Goal: Task Accomplishment & Management: Complete application form

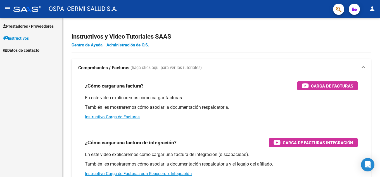
click at [30, 25] on span "Prestadores / Proveedores" at bounding box center [28, 26] width 51 height 6
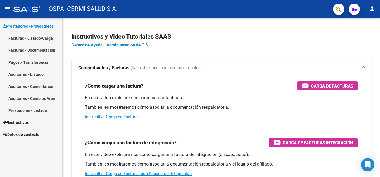
click at [35, 35] on link "Facturas - Listado/Carga" at bounding box center [31, 38] width 62 height 12
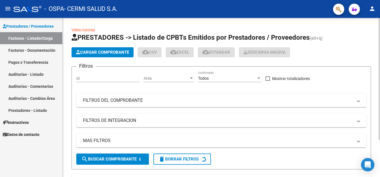
click at [83, 48] on button "Cargar Comprobante" at bounding box center [103, 52] width 62 height 10
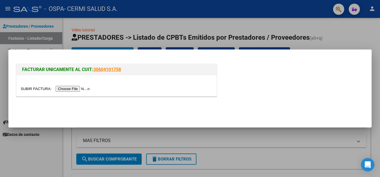
click at [88, 89] on input "file" at bounding box center [56, 89] width 71 height 6
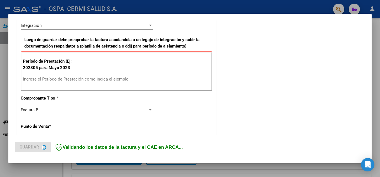
scroll to position [140, 0]
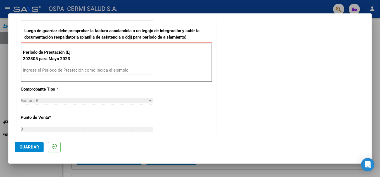
click at [117, 70] on input "Ingrese el Período de Prestación como indica el ejemplo" at bounding box center [87, 70] width 129 height 5
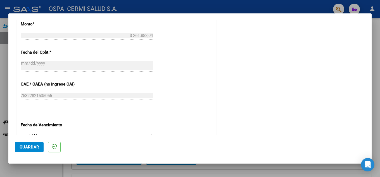
scroll to position [367, 0]
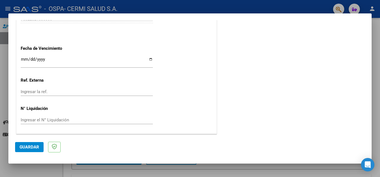
type input "202507"
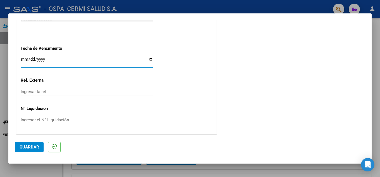
click at [112, 64] on input "Ingresar la fecha" at bounding box center [87, 61] width 132 height 9
type input "[DATE]"
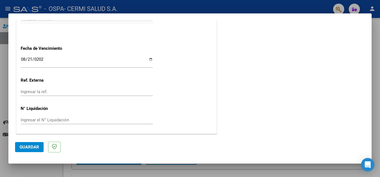
click at [24, 139] on mat-dialog-actions "Guardar" at bounding box center [190, 146] width 350 height 22
click at [25, 145] on span "Guardar" at bounding box center [30, 147] width 20 height 5
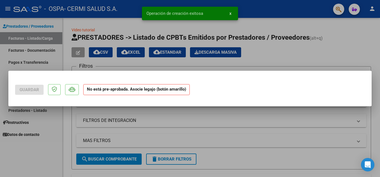
scroll to position [0, 0]
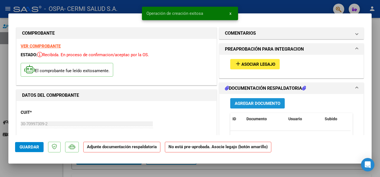
click at [256, 103] on span "Agregar Documento" at bounding box center [258, 103] width 46 height 5
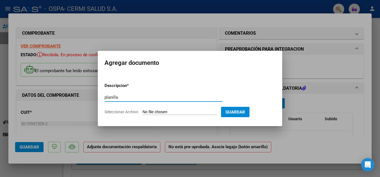
type input "planilla"
click at [162, 112] on input "Seleccionar Archivo" at bounding box center [180, 112] width 74 height 5
type input "C:\fakepath\[PERSON_NAME].pdf"
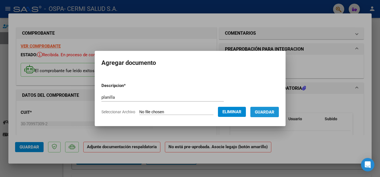
click at [273, 111] on span "Guardar" at bounding box center [265, 112] width 20 height 5
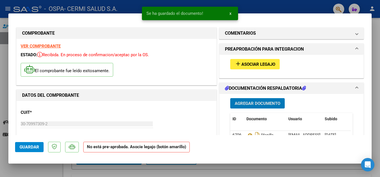
click at [243, 66] on span "Asociar Legajo" at bounding box center [259, 64] width 34 height 5
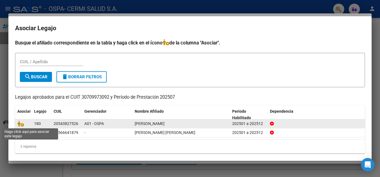
click at [25, 124] on span at bounding box center [21, 123] width 8 height 4
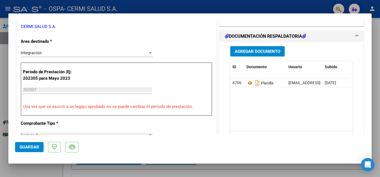
scroll to position [78, 0]
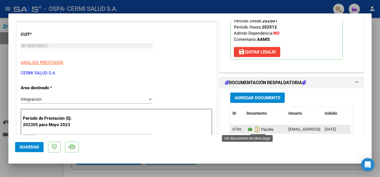
click at [249, 130] on icon at bounding box center [250, 129] width 7 height 7
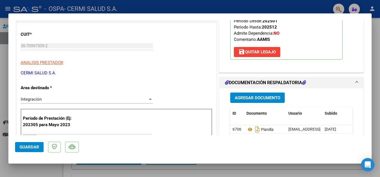
click at [1, 48] on div at bounding box center [190, 88] width 380 height 177
type input "$ 0,00"
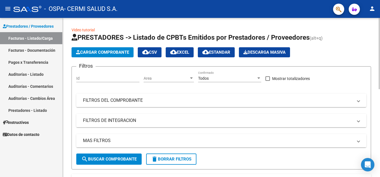
click at [92, 54] on span "Cargar Comprobante" at bounding box center [102, 52] width 53 height 5
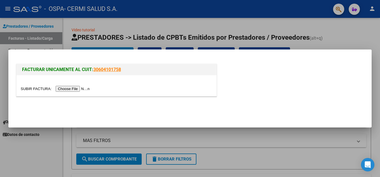
click at [75, 88] on input "file" at bounding box center [56, 89] width 71 height 6
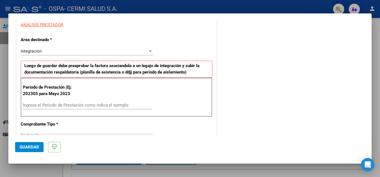
scroll to position [112, 0]
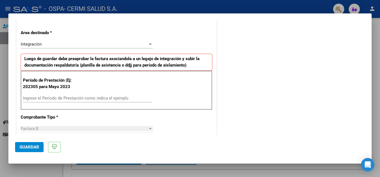
click at [60, 103] on div "Ingrese el Período de Prestación como indica el ejemplo" at bounding box center [87, 101] width 129 height 14
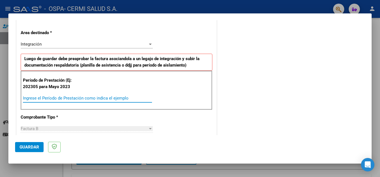
click at [61, 99] on input "Ingrese el Período de Prestación como indica el ejemplo" at bounding box center [87, 98] width 129 height 5
type input "202507"
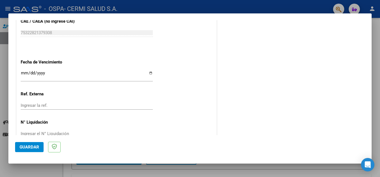
scroll to position [364, 0]
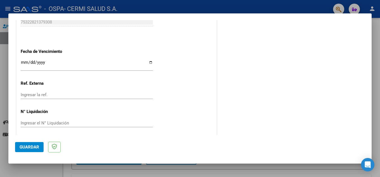
click at [65, 68] on input "Ingresar la fecha" at bounding box center [87, 64] width 132 height 9
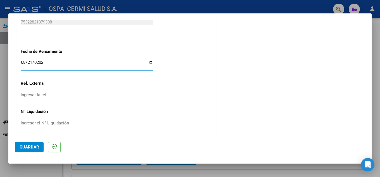
type input "[DATE]"
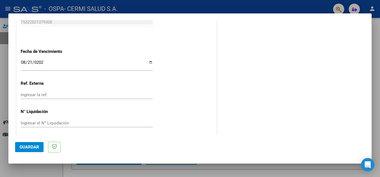
click at [36, 141] on mat-dialog-actions "Guardar" at bounding box center [190, 146] width 350 height 22
click at [35, 143] on button "Guardar" at bounding box center [29, 147] width 29 height 10
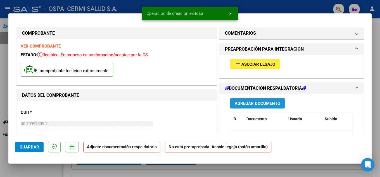
click at [250, 101] on span "Agregar Documento" at bounding box center [258, 103] width 46 height 5
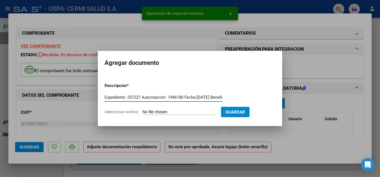
scroll to position [0, 458]
click at [166, 95] on input "Expediente: 257227 Autorización: 1446188 Fecha:[DATE] Beneficiario:[PERSON_NAME…" at bounding box center [164, 97] width 118 height 5
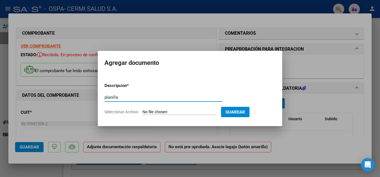
type input "planilla"
click at [149, 112] on input "Seleccionar Archivo" at bounding box center [180, 112] width 74 height 5
type input "C:\fakepath\[PERSON_NAME] [PERSON_NAME]..pdf"
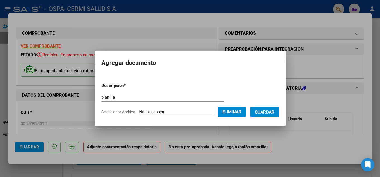
click at [277, 109] on button "Guardar" at bounding box center [265, 112] width 29 height 10
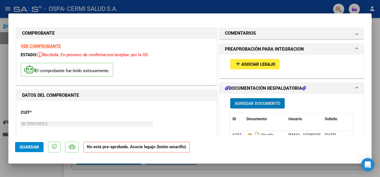
click at [237, 66] on mat-icon "add" at bounding box center [238, 63] width 7 height 7
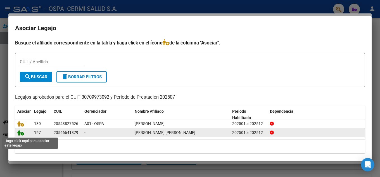
click at [21, 133] on icon at bounding box center [20, 132] width 7 height 6
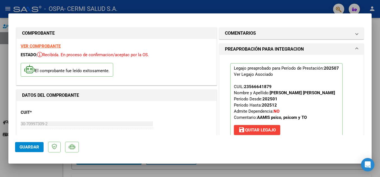
scroll to position [140, 0]
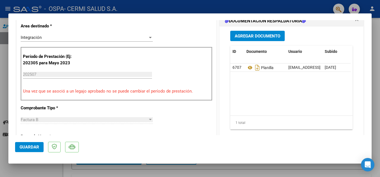
click at [0, 87] on div at bounding box center [190, 88] width 380 height 177
type input "$ 0,00"
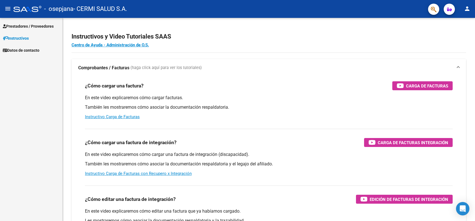
click at [43, 20] on link "Prestadores / Proveedores" at bounding box center [31, 26] width 62 height 12
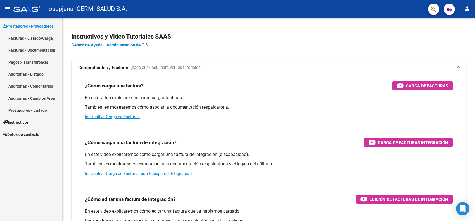
click at [38, 41] on link "Facturas - Listado/Carga" at bounding box center [31, 38] width 62 height 12
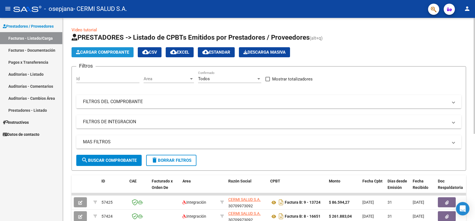
click at [114, 47] on button "Cargar Comprobante" at bounding box center [103, 52] width 62 height 10
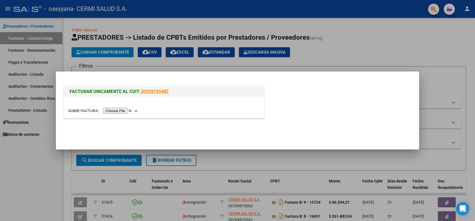
click at [140, 114] on div at bounding box center [164, 111] width 192 height 6
click at [136, 110] on input "file" at bounding box center [103, 111] width 71 height 6
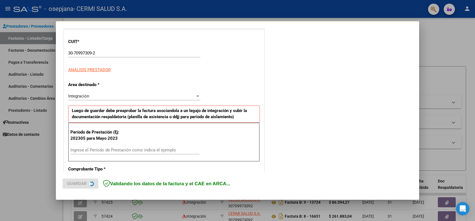
scroll to position [70, 0]
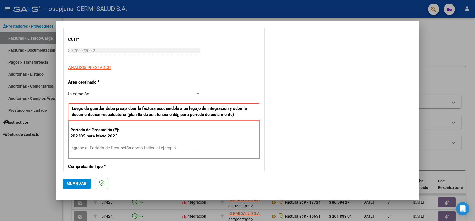
click at [117, 148] on input "Ingrese el Período de Prestación como indica el ejemplo" at bounding box center [134, 147] width 129 height 5
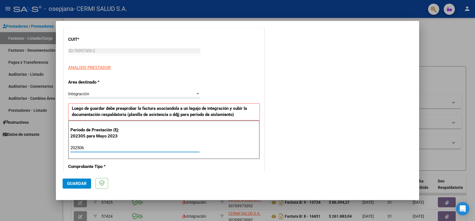
type input "202506"
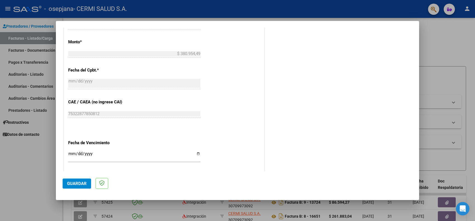
click at [130, 161] on input "Ingresar la fecha" at bounding box center [134, 156] width 132 height 9
type input "[DATE]"
click at [85, 182] on span "Guardar" at bounding box center [77, 183] width 20 height 5
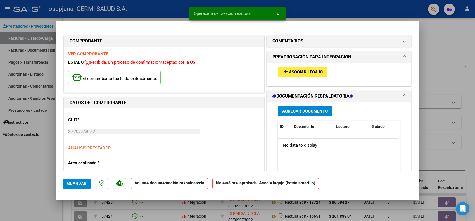
click at [309, 107] on button "Agregar Documento" at bounding box center [305, 111] width 55 height 10
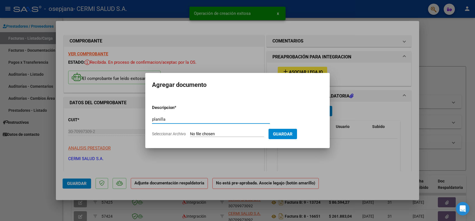
type input "planilla"
click at [211, 129] on form "Descripcion * planilla Escriba aquí una descripcion Seleccionar Archivo Guardar" at bounding box center [237, 120] width 171 height 41
click at [211, 135] on input "Seleccionar Archivo" at bounding box center [227, 134] width 74 height 5
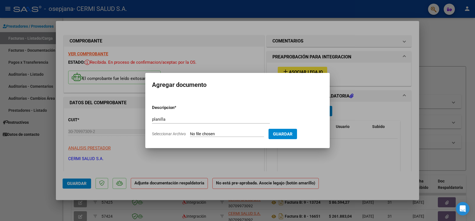
type input "C:\fakepath\TORDOYA, NOHA VALENTIN.pdf"
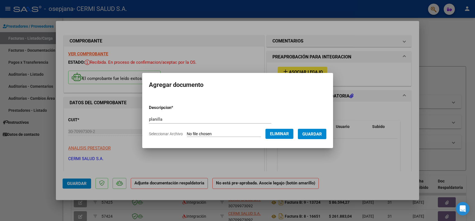
drag, startPoint x: 169, startPoint y: 113, endPoint x: 159, endPoint y: 113, distance: 9.8
click at [159, 113] on form "Descripcion * planilla Escriba aquí una descripcion Seleccionar Archivo Elimina…" at bounding box center [238, 120] width 178 height 41
click at [161, 121] on input "planilla" at bounding box center [210, 119] width 122 height 5
type input "informe"
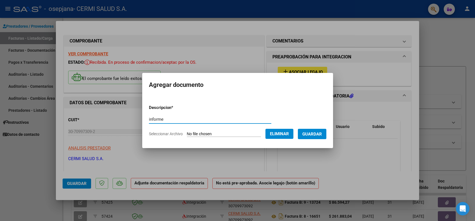
click at [327, 136] on button "Guardar" at bounding box center [312, 134] width 29 height 10
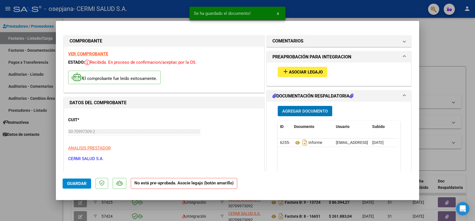
click at [312, 70] on span "Asociar Legajo" at bounding box center [306, 72] width 34 height 5
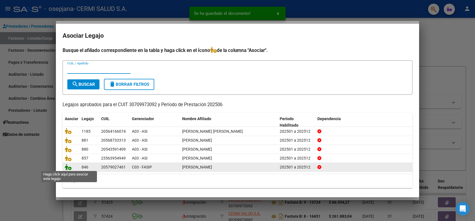
click at [67, 168] on icon at bounding box center [68, 167] width 7 height 6
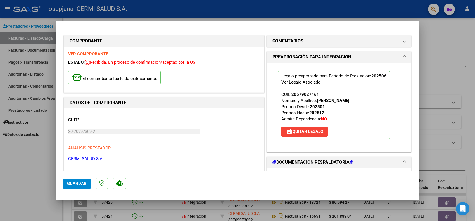
click at [38, 172] on div at bounding box center [237, 110] width 475 height 221
type input "$ 0,00"
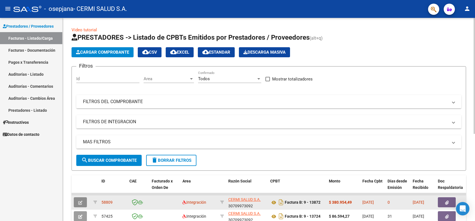
click at [81, 201] on icon "button" at bounding box center [80, 203] width 4 height 4
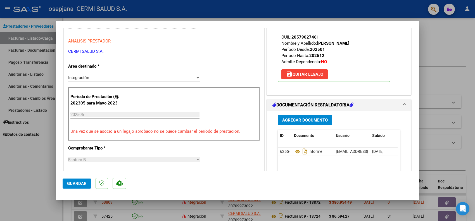
scroll to position [105, 0]
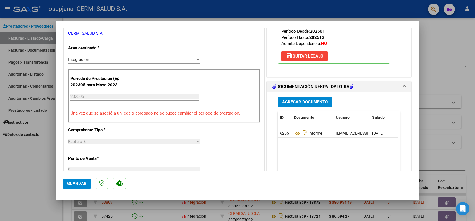
click at [284, 104] on span "Agregar Documento" at bounding box center [305, 102] width 46 height 5
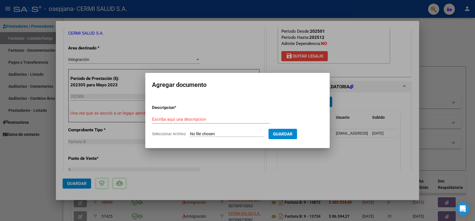
click at [209, 134] on input "Seleccionar Archivo" at bounding box center [227, 134] width 74 height 5
type input "C:\fakepath\TORDOYA NOHA VALENTINA - JUNIO.pdf"
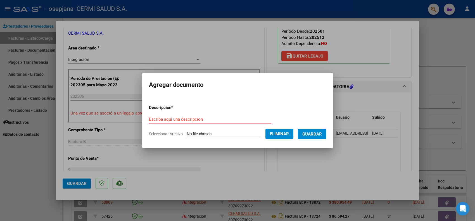
click at [210, 113] on form "Descripcion * Escriba aquí una descripcion Seleccionar Archivo Eliminar Guardar" at bounding box center [238, 120] width 178 height 41
click at [207, 117] on input "Escriba aquí una descripcion" at bounding box center [210, 119] width 122 height 5
type input "planilla"
click at [327, 139] on form "Descripcion * planilla Escriba aquí una descripcion Seleccionar Archivo Elimina…" at bounding box center [238, 120] width 178 height 41
click at [322, 132] on span "Guardar" at bounding box center [313, 134] width 20 height 5
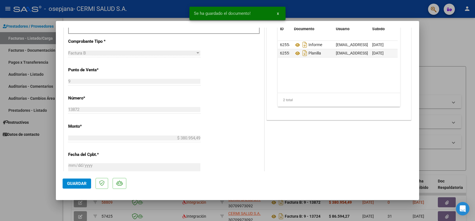
scroll to position [210, 0]
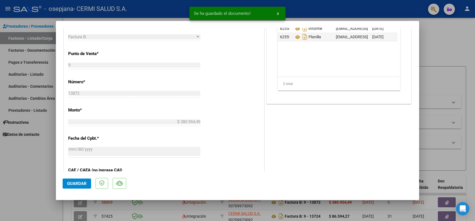
click at [12, 182] on div at bounding box center [237, 110] width 475 height 221
type input "$ 0,00"
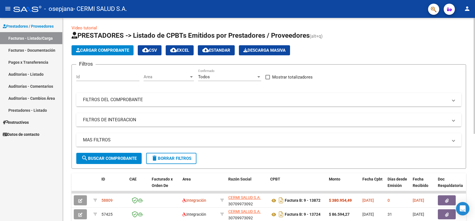
scroll to position [0, 0]
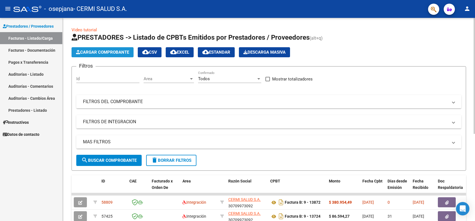
click at [132, 51] on button "Cargar Comprobante" at bounding box center [103, 52] width 62 height 10
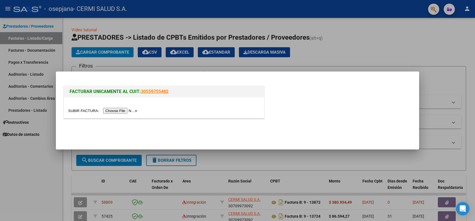
click at [127, 110] on input "file" at bounding box center [103, 111] width 71 height 6
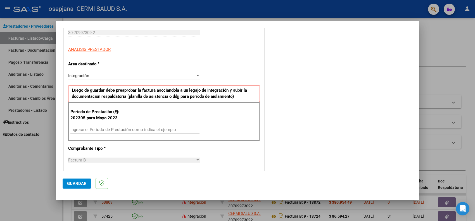
scroll to position [105, 0]
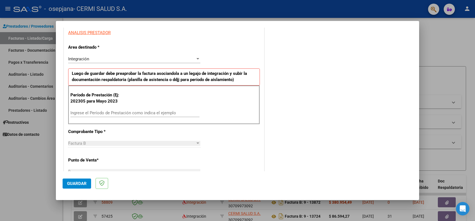
click at [178, 119] on div "Ingrese el Período de Prestación como indica el ejemplo" at bounding box center [134, 116] width 129 height 14
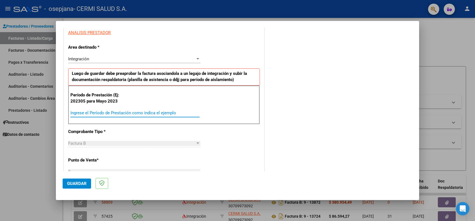
click at [178, 114] on input "Ingrese el Período de Prestación como indica el ejemplo" at bounding box center [134, 112] width 129 height 5
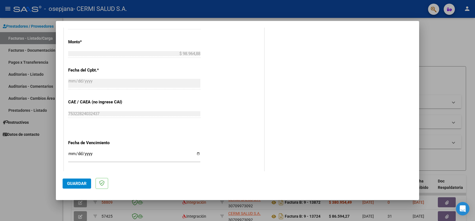
scroll to position [339, 0]
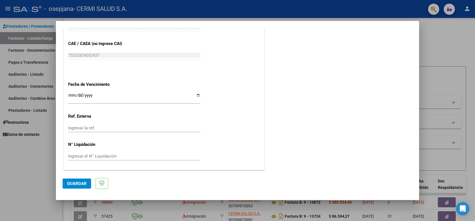
type input "202507"
click at [146, 98] on input "Ingresar la fecha" at bounding box center [134, 97] width 132 height 9
type input "[DATE]"
click at [76, 184] on span "Guardar" at bounding box center [77, 183] width 20 height 5
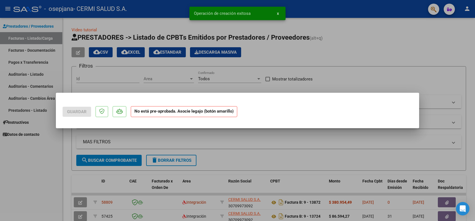
scroll to position [0, 0]
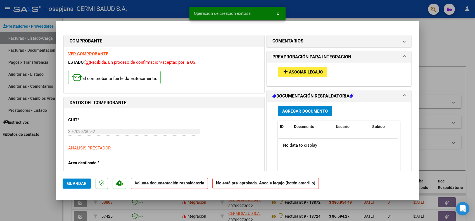
click at [302, 110] on span "Agregar Documento" at bounding box center [305, 111] width 46 height 5
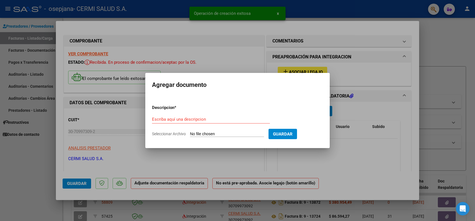
drag, startPoint x: 258, startPoint y: 116, endPoint x: 231, endPoint y: 118, distance: 26.7
click at [231, 118] on input "Escriba aquí una descripcion" at bounding box center [211, 119] width 118 height 5
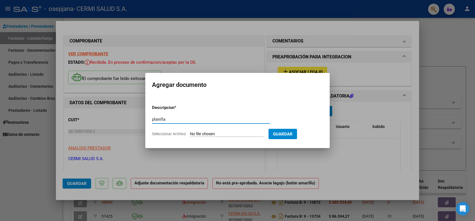
type input "planilla"
click at [210, 138] on form "Descripcion * planilla Escriba aquí una descripcion Seleccionar Archivo Guardar" at bounding box center [237, 120] width 171 height 41
click at [210, 136] on input "Seleccionar Archivo" at bounding box center [227, 134] width 74 height 5
type input "C:\fakepath\GOMEZ ARMOA ULISES.pdf"
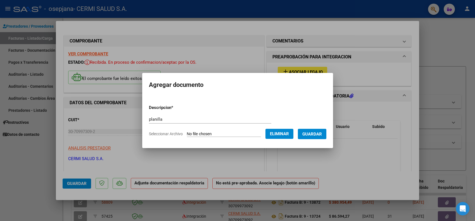
click at [319, 134] on span "Guardar" at bounding box center [313, 134] width 20 height 5
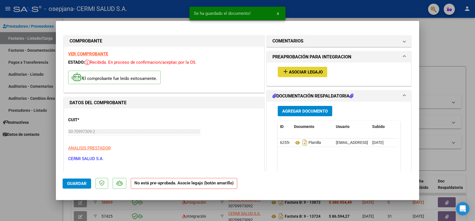
click at [306, 71] on span "Asociar Legajo" at bounding box center [306, 72] width 34 height 5
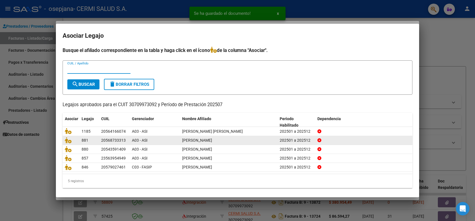
scroll to position [1, 0]
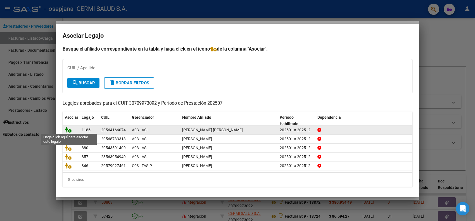
click at [68, 132] on icon at bounding box center [68, 130] width 7 height 6
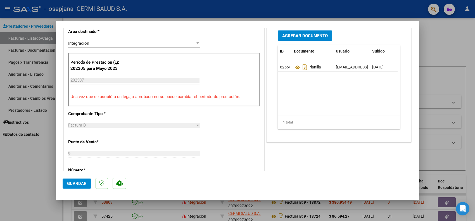
scroll to position [175, 0]
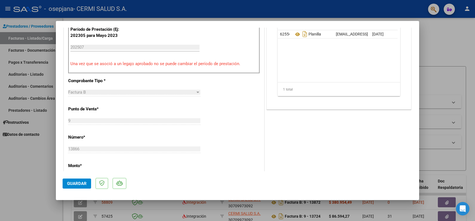
click at [25, 153] on div at bounding box center [237, 110] width 475 height 221
type input "$ 0,00"
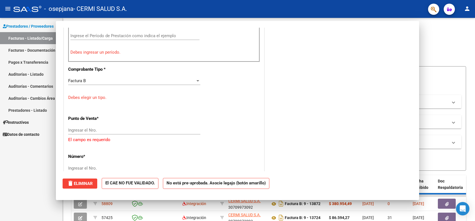
scroll to position [0, 0]
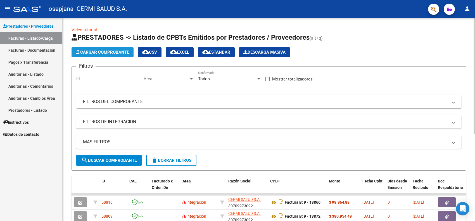
click at [77, 50] on icon "button" at bounding box center [78, 52] width 4 height 4
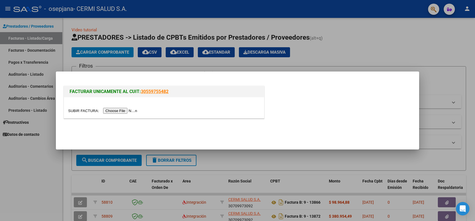
click at [108, 110] on input "file" at bounding box center [103, 111] width 71 height 6
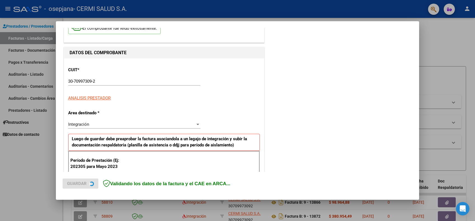
scroll to position [105, 0]
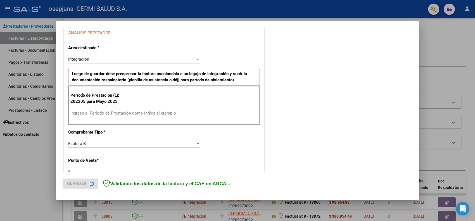
click at [117, 116] on input "Ingrese el Período de Prestación como indica el ejemplo" at bounding box center [134, 113] width 129 height 5
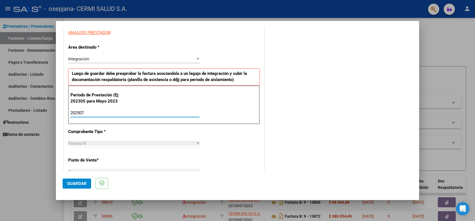
type input "202507"
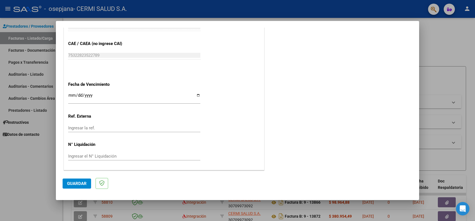
click at [140, 94] on input "Ingresar la fecha" at bounding box center [134, 97] width 132 height 9
type input "[DATE]"
click at [89, 182] on button "Guardar" at bounding box center [77, 184] width 29 height 10
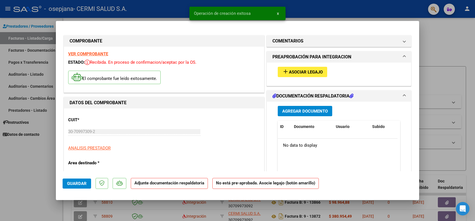
click at [299, 106] on button "Agregar Documento" at bounding box center [305, 111] width 55 height 10
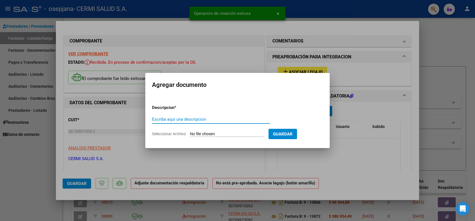
paste input "p"
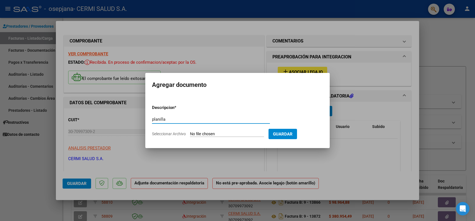
type input "planilla"
click at [226, 130] on form "Descripcion * planilla Escriba aquí una descripcion Seleccionar Archivo Guardar" at bounding box center [237, 120] width 171 height 41
click at [226, 131] on form "Descripcion * planilla Escriba aquí una descripcion Seleccionar Archivo Guardar" at bounding box center [237, 120] width 171 height 41
click at [216, 138] on form "Descripcion * planilla Escriba aquí una descripcion Seleccionar Archivo Guardar" at bounding box center [237, 120] width 171 height 41
click at [214, 135] on input "Seleccionar Archivo" at bounding box center [227, 134] width 74 height 5
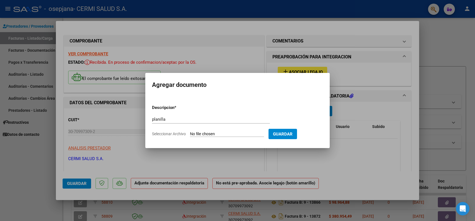
type input "C:\fakepath\SOTELO CONSTANTINO OSAIAS.pdf"
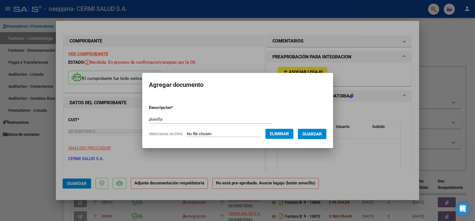
click at [327, 137] on button "Guardar" at bounding box center [312, 134] width 29 height 10
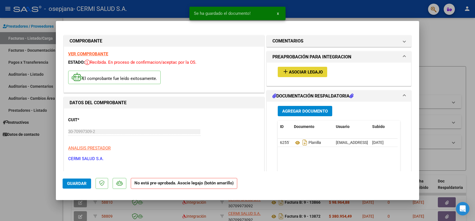
click at [315, 72] on span "Asociar Legajo" at bounding box center [306, 72] width 34 height 5
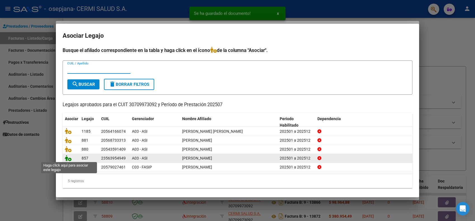
click at [70, 159] on icon at bounding box center [68, 158] width 7 height 6
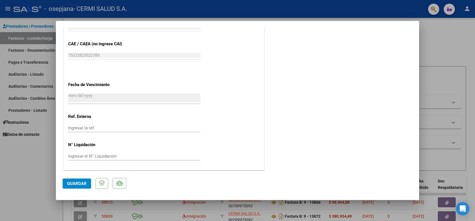
scroll to position [357, 0]
click at [75, 186] on button "Guardar" at bounding box center [77, 184] width 29 height 10
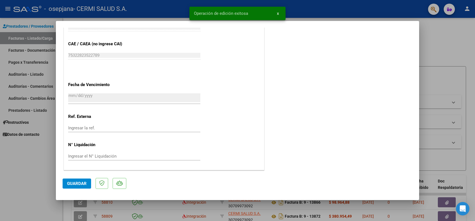
click at [43, 192] on div at bounding box center [237, 110] width 475 height 221
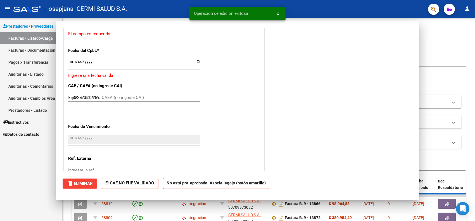
type input "$ 0,00"
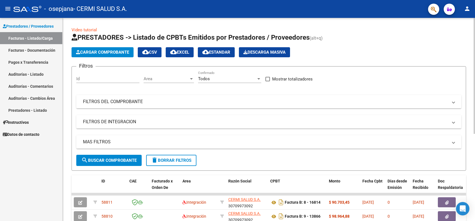
click at [118, 48] on button "Cargar Comprobante" at bounding box center [103, 52] width 62 height 10
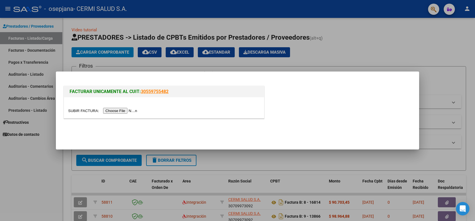
click at [111, 111] on input "file" at bounding box center [103, 111] width 71 height 6
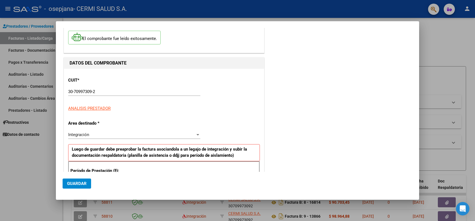
scroll to position [70, 0]
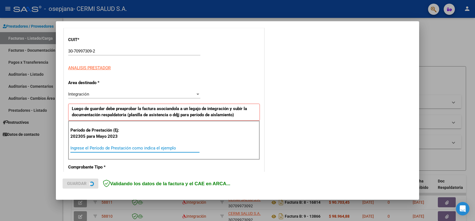
click at [129, 147] on input "Ingrese el Período de Prestación como indica el ejemplo" at bounding box center [134, 148] width 129 height 5
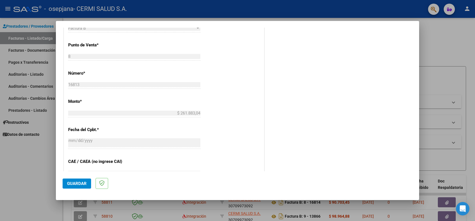
scroll to position [339, 0]
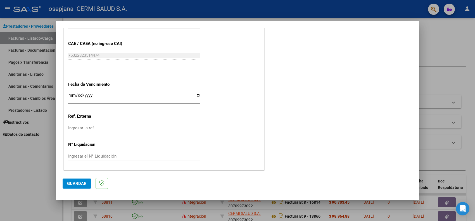
type input "202507"
click at [133, 94] on input "Ingresar la fecha" at bounding box center [134, 97] width 132 height 9
type input "[DATE]"
click at [91, 185] on mat-dialog-actions "Guardar" at bounding box center [238, 182] width 350 height 22
click at [89, 185] on button "Guardar" at bounding box center [77, 184] width 29 height 10
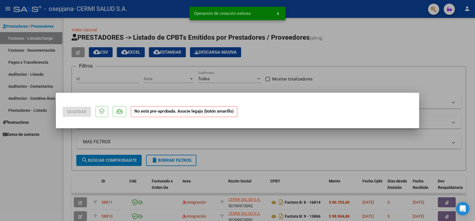
scroll to position [0, 0]
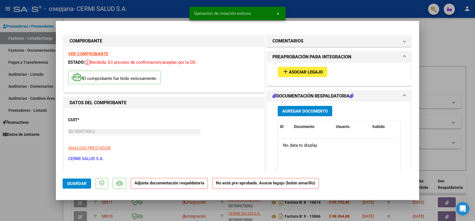
click at [303, 111] on span "Agregar Documento" at bounding box center [305, 111] width 46 height 5
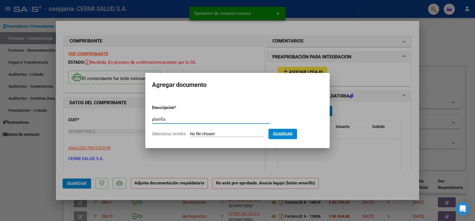
type input "planilla"
click at [229, 132] on input "Seleccionar Archivo" at bounding box center [227, 134] width 74 height 5
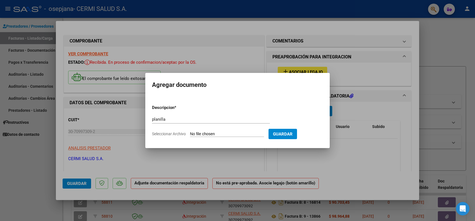
type input "C:\fakepath\DOMINGUEZ STEPHAN.pdf"
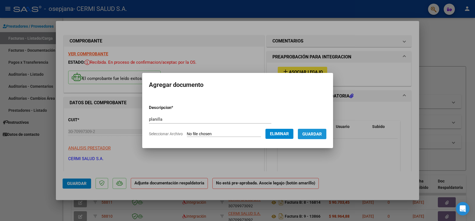
click at [327, 133] on button "Guardar" at bounding box center [312, 134] width 29 height 10
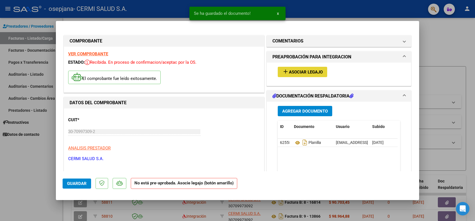
click at [315, 74] on span "Asociar Legajo" at bounding box center [306, 72] width 34 height 5
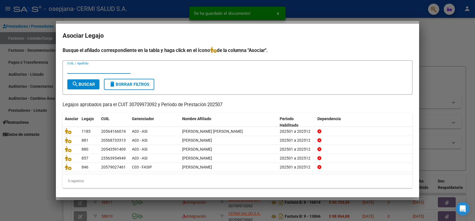
scroll to position [1, 0]
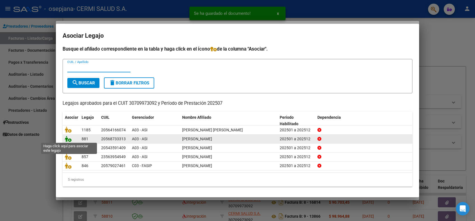
click at [70, 137] on icon at bounding box center [68, 139] width 7 height 6
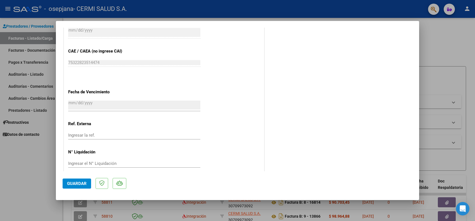
scroll to position [357, 0]
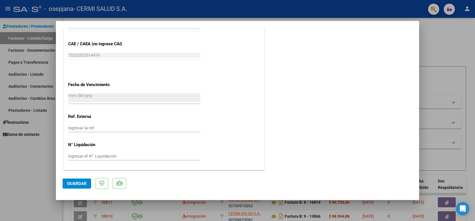
click at [49, 164] on div at bounding box center [237, 110] width 475 height 221
type input "$ 0,00"
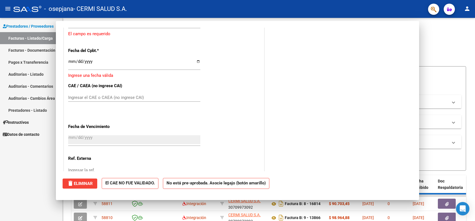
scroll to position [0, 0]
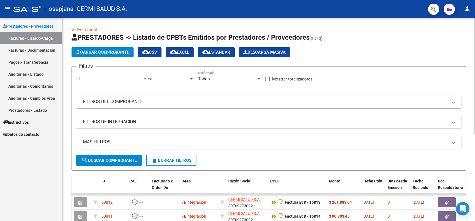
click at [99, 51] on span "Cargar Comprobante" at bounding box center [102, 52] width 53 height 5
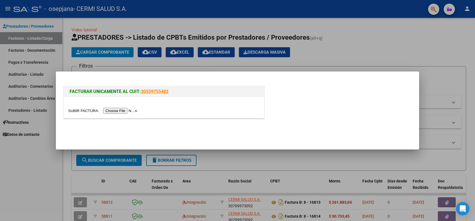
click at [108, 109] on input "file" at bounding box center [103, 111] width 71 height 6
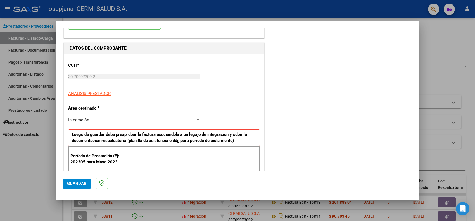
scroll to position [70, 0]
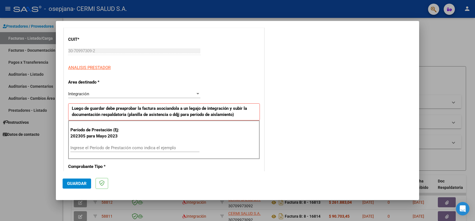
click at [108, 150] on input "Ingrese el Período de Prestación como indica el ejemplo" at bounding box center [134, 147] width 129 height 5
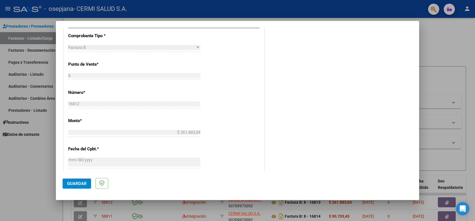
scroll to position [339, 0]
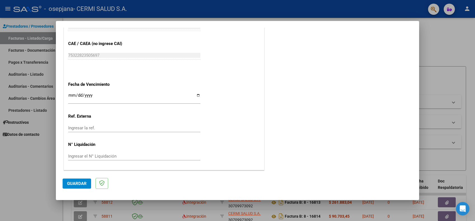
type input "202507"
click at [122, 92] on div "Ingresar la fecha" at bounding box center [134, 98] width 132 height 12
type input "[DATE]"
click at [83, 182] on span "Guardar" at bounding box center [77, 183] width 20 height 5
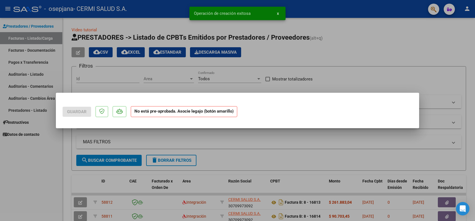
scroll to position [0, 0]
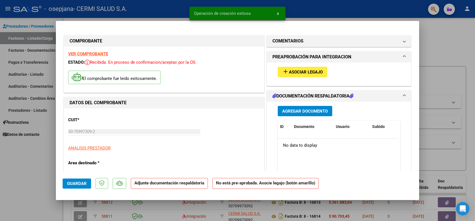
click at [297, 111] on span "Agregar Documento" at bounding box center [305, 111] width 46 height 5
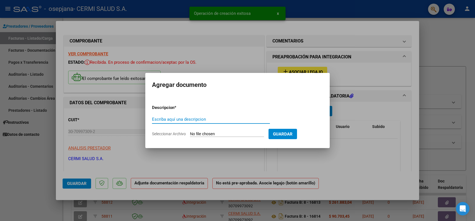
paste input "p"
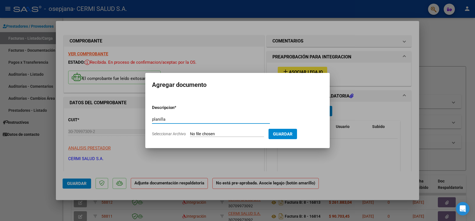
type input "planilla"
click at [233, 128] on div "planilla Escriba aquí una descripcion" at bounding box center [211, 122] width 118 height 14
click at [238, 136] on input "Seleccionar Archivo" at bounding box center [227, 134] width 74 height 5
type input "C:\fakepath\CEJAS BAUTISTA LAUREANO.pdf"
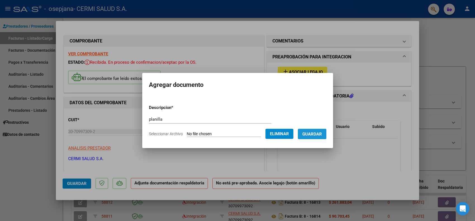
click at [310, 135] on span "Guardar" at bounding box center [313, 134] width 20 height 5
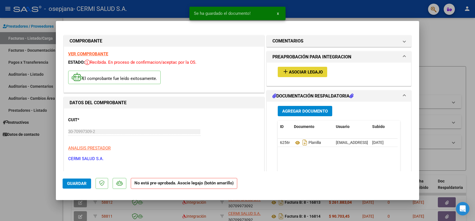
click at [290, 74] on span "Asociar Legajo" at bounding box center [306, 72] width 34 height 5
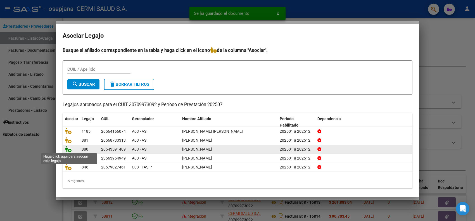
click at [70, 147] on icon at bounding box center [68, 149] width 7 height 6
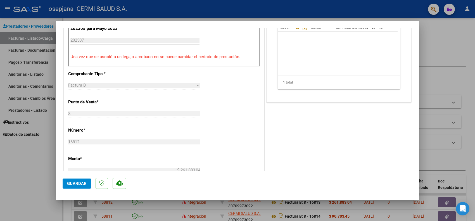
scroll to position [210, 0]
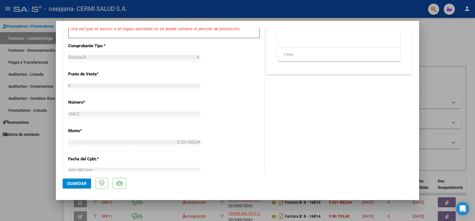
click at [36, 145] on div at bounding box center [237, 110] width 475 height 221
type input "$ 0,00"
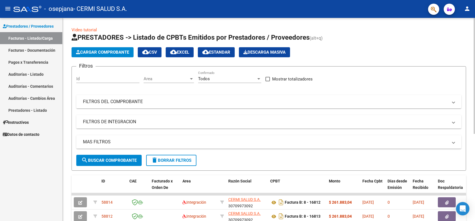
click at [97, 54] on span "Cargar Comprobante" at bounding box center [102, 52] width 53 height 5
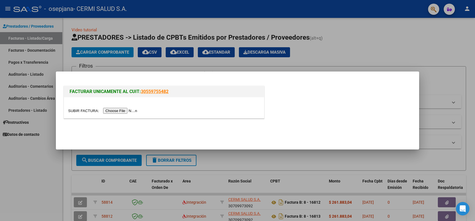
click at [122, 111] on input "file" at bounding box center [103, 111] width 71 height 6
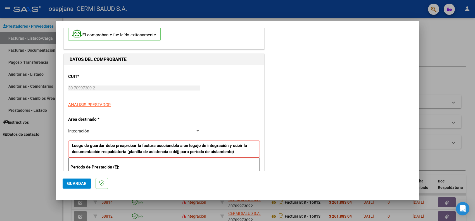
scroll to position [105, 0]
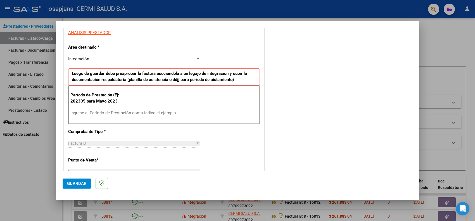
click at [95, 109] on div "Ingrese el Período de Prestación como indica el ejemplo" at bounding box center [134, 113] width 129 height 8
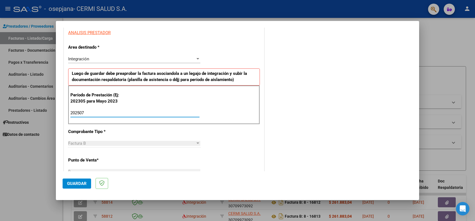
type input "202507"
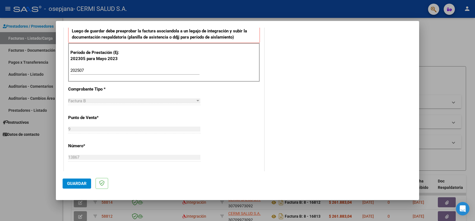
scroll to position [339, 0]
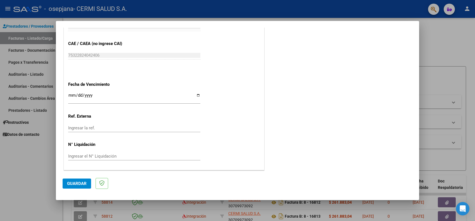
click at [123, 102] on input "Ingresar la fecha" at bounding box center [134, 97] width 132 height 9
type input "[DATE]"
click at [71, 180] on button "Guardar" at bounding box center [77, 184] width 29 height 10
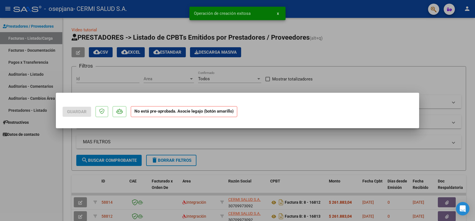
scroll to position [0, 0]
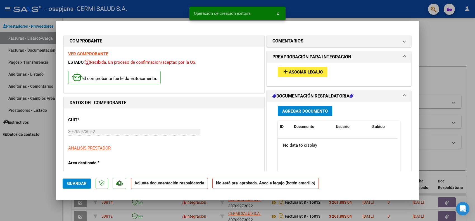
click at [303, 111] on span "Agregar Documento" at bounding box center [305, 111] width 46 height 5
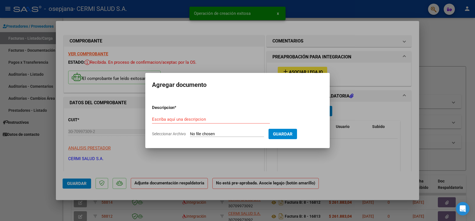
drag, startPoint x: 232, startPoint y: 116, endPoint x: 220, endPoint y: 122, distance: 13.3
drag, startPoint x: 220, startPoint y: 122, endPoint x: 201, endPoint y: 117, distance: 19.1
paste input "p"
click at [216, 120] on input "Escriba aquí una descripcion" at bounding box center [211, 119] width 118 height 5
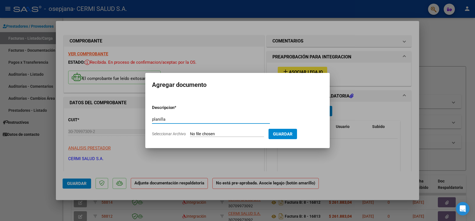
type input "planilla"
click at [210, 132] on input "Seleccionar Archivo" at bounding box center [227, 134] width 74 height 5
type input "C:\fakepath\TORDOYA NOHA VALENTINA - JULIO.pdf"
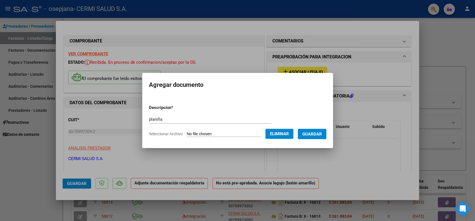
click at [320, 131] on button "Guardar" at bounding box center [312, 134] width 29 height 10
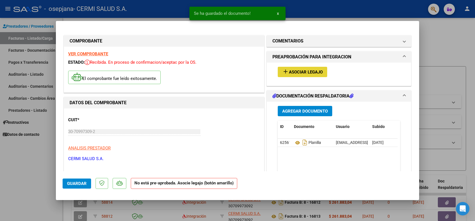
click at [296, 72] on span "Asociar Legajo" at bounding box center [306, 72] width 34 height 5
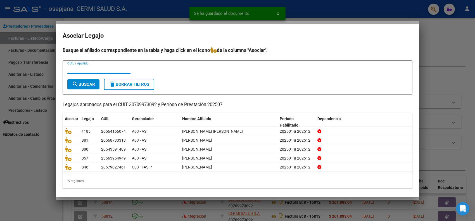
scroll to position [1, 0]
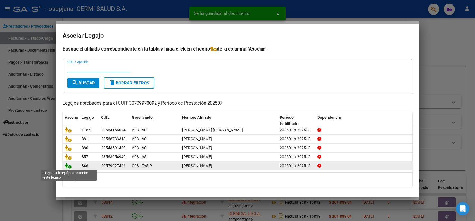
click at [69, 167] on icon at bounding box center [68, 166] width 7 height 6
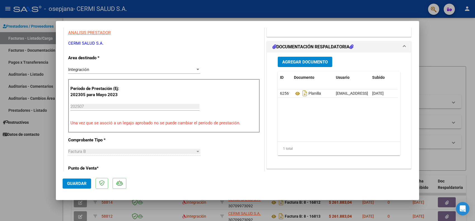
scroll to position [105, 0]
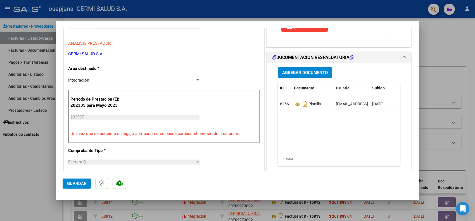
click at [21, 168] on div at bounding box center [237, 110] width 475 height 221
type input "$ 0,00"
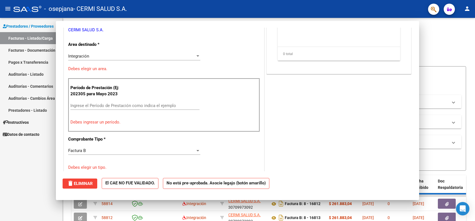
scroll to position [0, 0]
